Goal: Check status

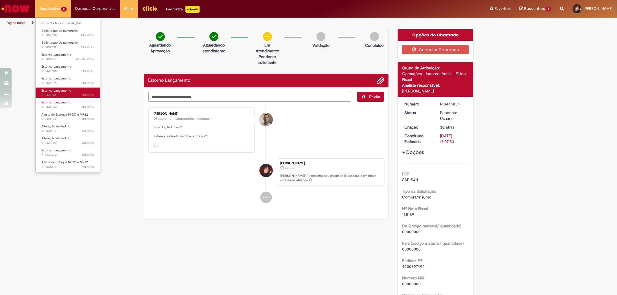
click at [66, 95] on span "3d atrás 3 dias atrás R13445301" at bounding box center [67, 95] width 53 height 5
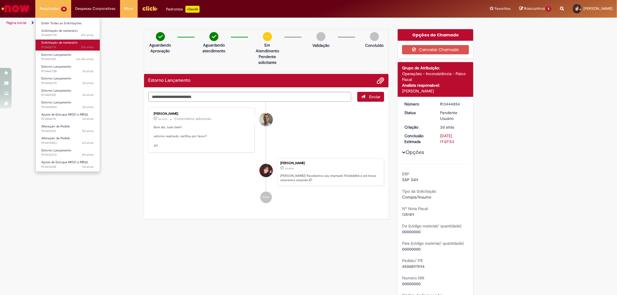
click at [60, 47] on span "21h atrás 21 horas atrás R13452731" at bounding box center [67, 47] width 53 height 5
click at [61, 57] on link "Estorno Lançamento um dia atrás um dia atrás R13451325" at bounding box center [68, 57] width 64 height 11
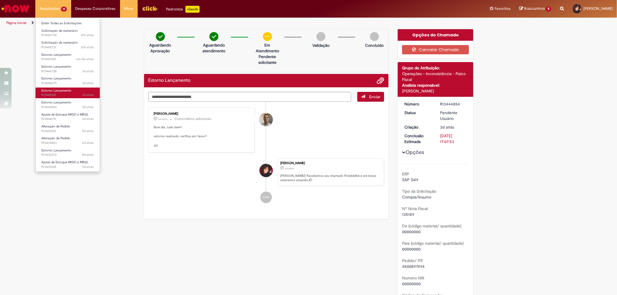
click at [62, 95] on span "3d atrás 3 dias atrás R13445301" at bounding box center [67, 95] width 53 height 5
click at [61, 103] on span "Estorno Lançamento" at bounding box center [56, 102] width 30 height 4
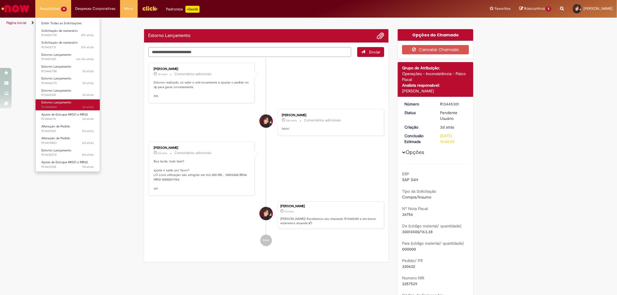
click at [61, 103] on span "Estorno Lançamento" at bounding box center [56, 102] width 30 height 4
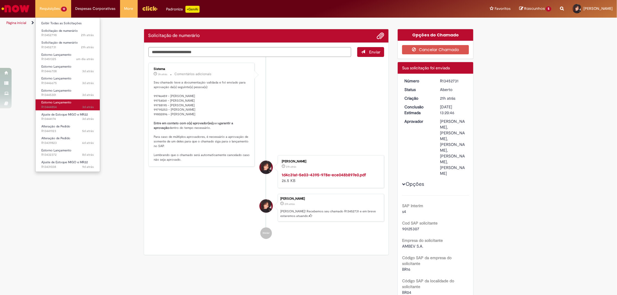
click at [61, 103] on span "Estorno Lançamento" at bounding box center [56, 102] width 30 height 4
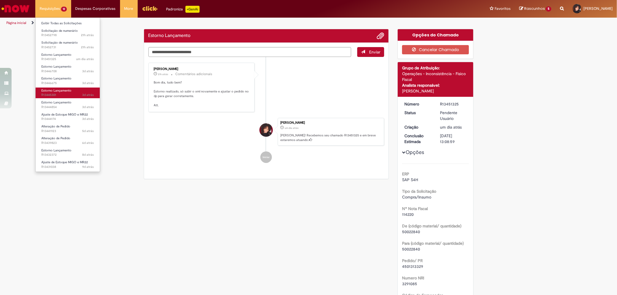
click at [61, 92] on span "Estorno Lançamento" at bounding box center [56, 91] width 30 height 4
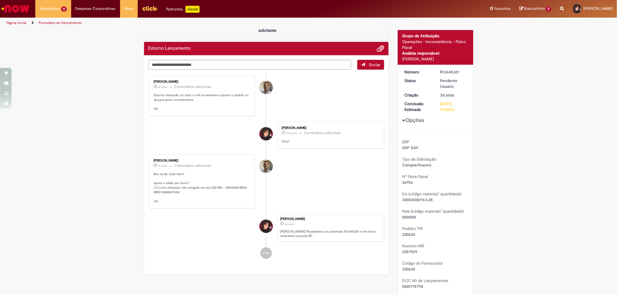
scroll to position [161, 0]
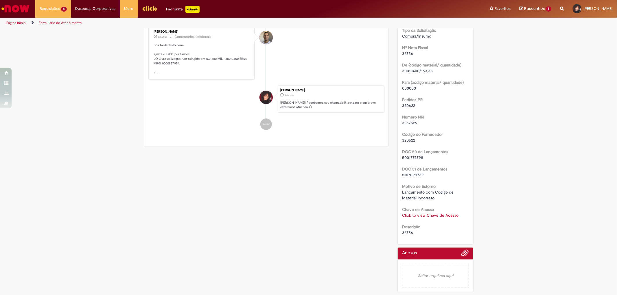
drag, startPoint x: 411, startPoint y: 232, endPoint x: 395, endPoint y: 229, distance: 16.8
click at [398, 229] on div "Número R13445301 Status Pendente Usuário Criação 3d atrás 3 dias atrás Conclusã…" at bounding box center [436, 90] width 76 height 309
drag, startPoint x: 395, startPoint y: 229, endPoint x: 406, endPoint y: 231, distance: 11.5
click at [400, 231] on div "Detalhes do tíquete Grupo de Atribuição: Operações - Inconsistência - Físico Fi…" at bounding box center [436, 73] width 76 height 344
click at [406, 231] on span "36756" at bounding box center [407, 232] width 11 height 5
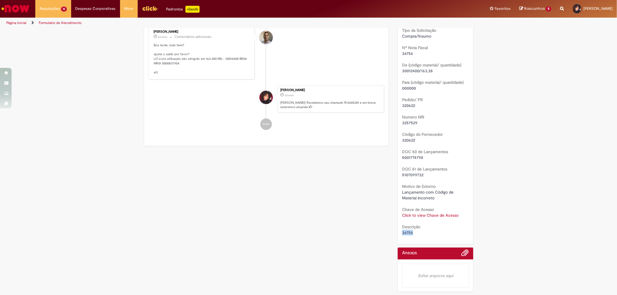
drag, startPoint x: 399, startPoint y: 229, endPoint x: 400, endPoint y: 233, distance: 3.7
click at [402, 233] on div "36756" at bounding box center [435, 233] width 67 height 6
copy span "36756"
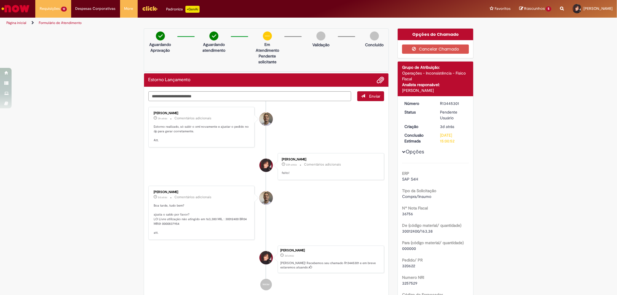
scroll to position [0, 0]
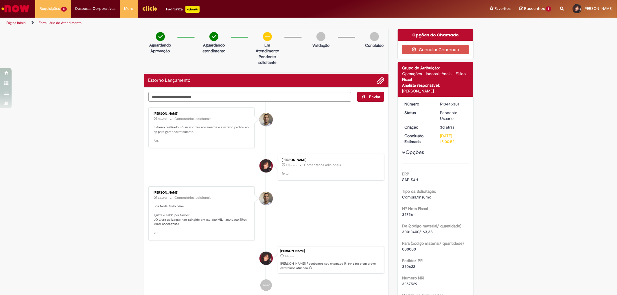
click at [28, 8] on img "Ir para a Homepage" at bounding box center [16, 9] width 30 height 12
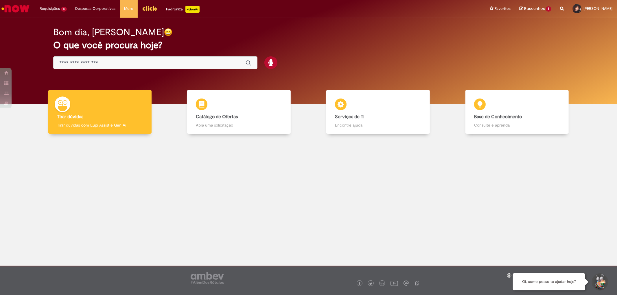
click at [87, 67] on div "Global" at bounding box center [155, 62] width 204 height 13
click at [95, 63] on input "Basta digitar aqui" at bounding box center [149, 63] width 181 height 7
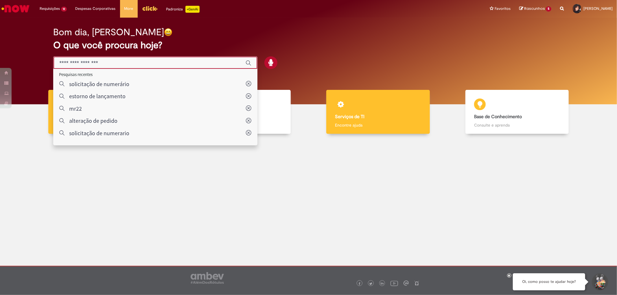
click at [331, 118] on div "Serviços de TI Serviços de TI Encontre ajuda" at bounding box center [377, 112] width 103 height 44
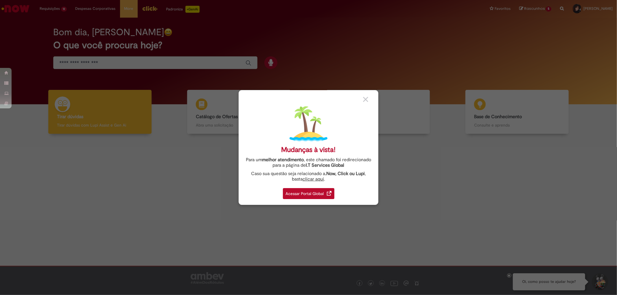
click at [317, 194] on div "Acessar Portal Global" at bounding box center [309, 193] width 52 height 11
